Goal: Information Seeking & Learning: Learn about a topic

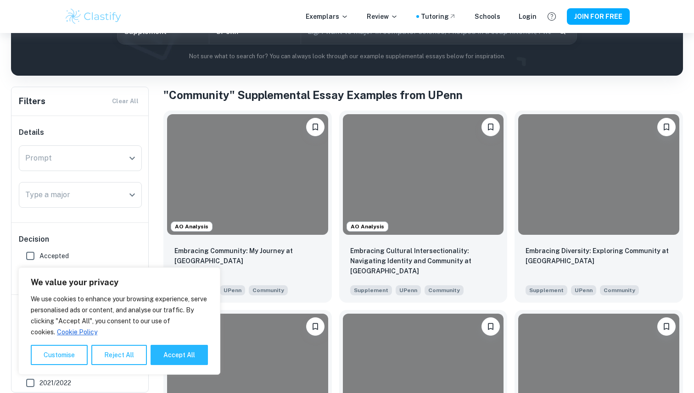
scroll to position [138, 0]
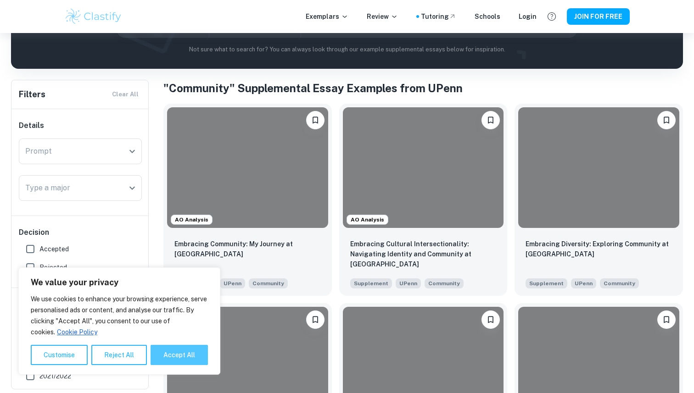
click at [175, 355] on button "Accept All" at bounding box center [178, 355] width 57 height 20
checkbox input "true"
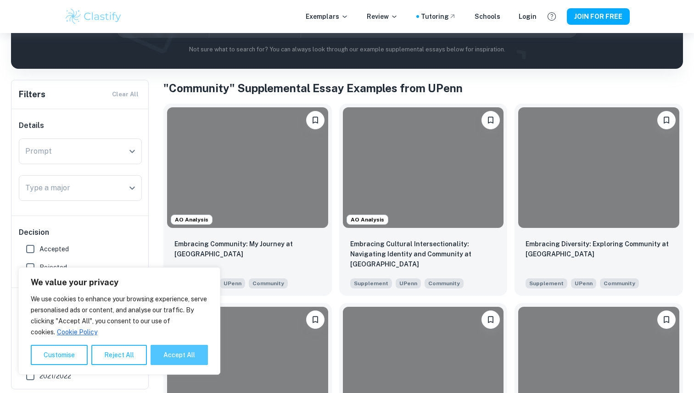
checkbox input "true"
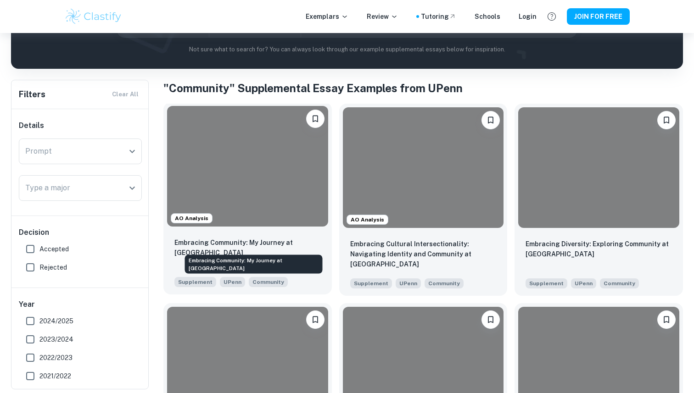
click at [228, 247] on p "Embracing Community: My Journey at [GEOGRAPHIC_DATA]" at bounding box center [247, 248] width 146 height 20
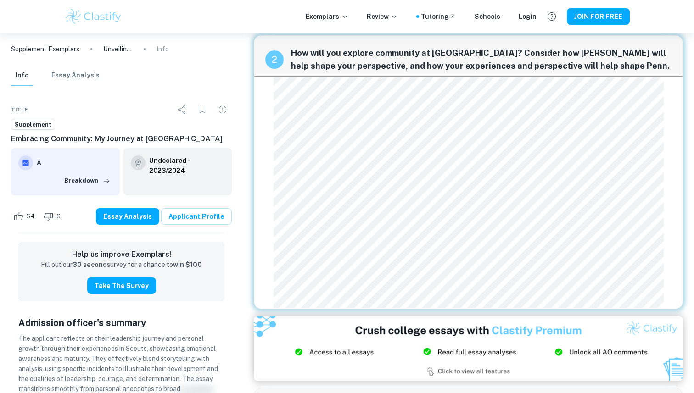
scroll to position [309, 0]
